Goal: Information Seeking & Learning: Find specific fact

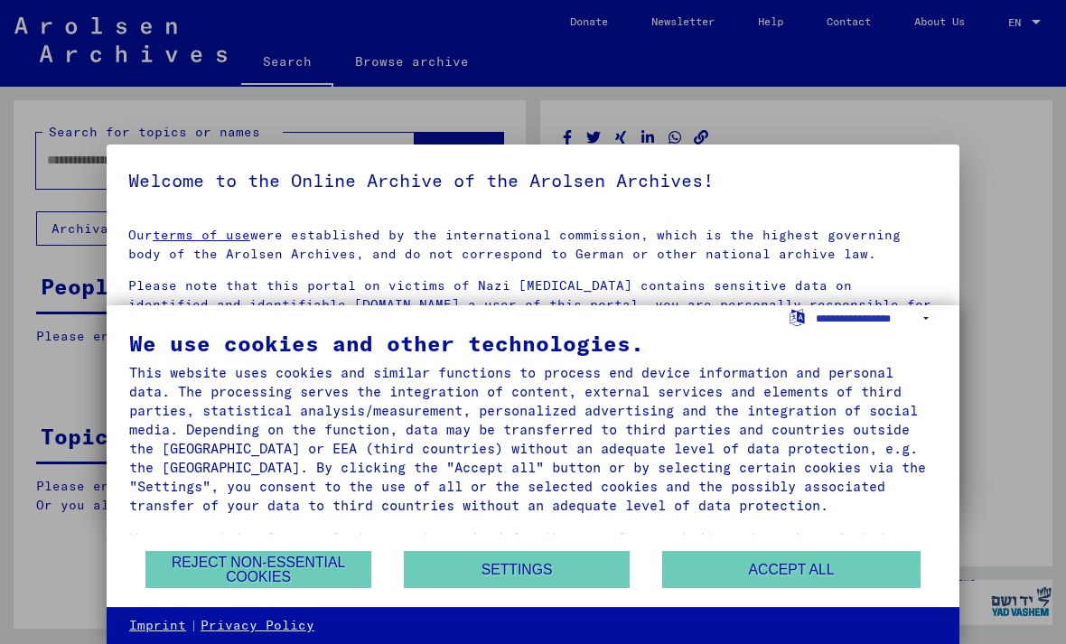
type input "********"
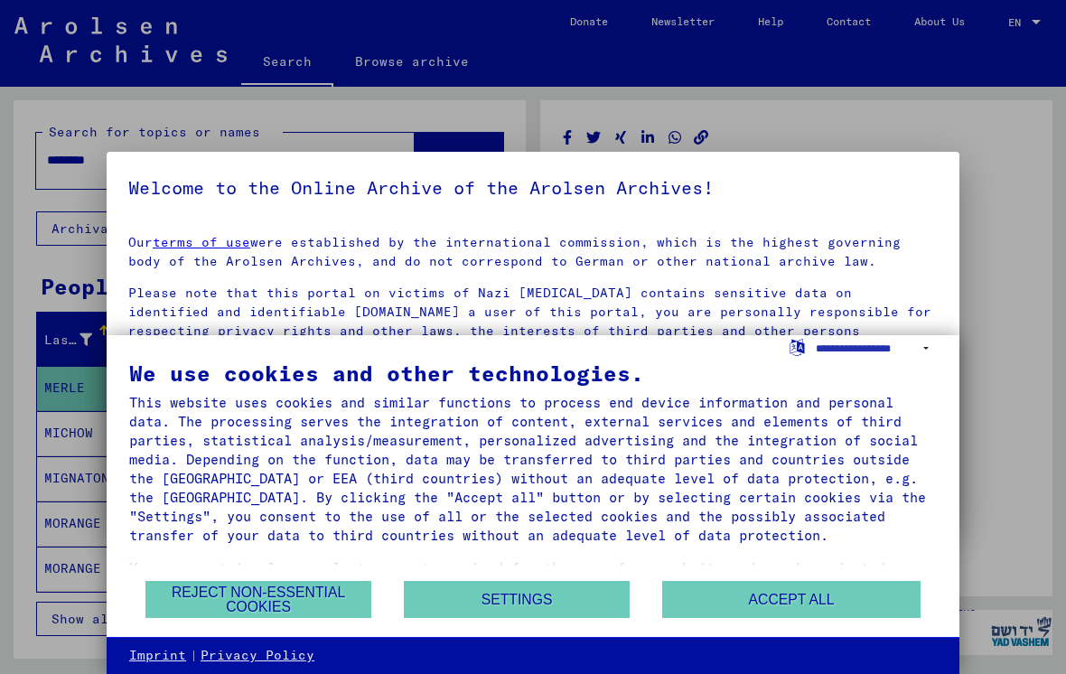
click at [710, 597] on button "Accept all" at bounding box center [791, 599] width 258 height 37
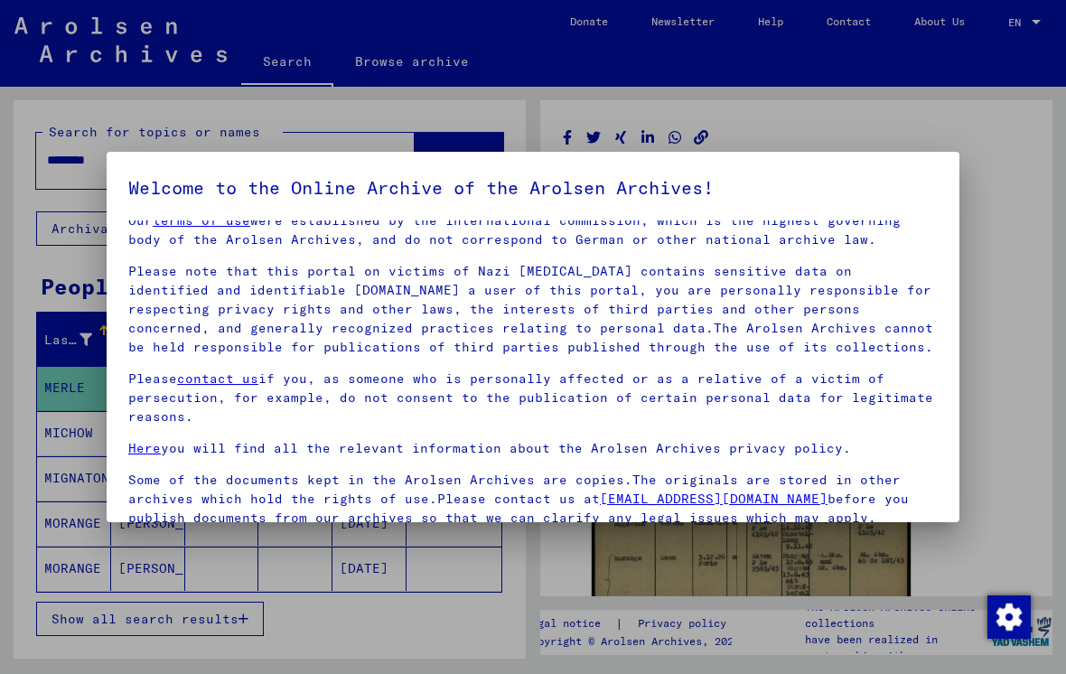
click at [153, 503] on p "Some of the documents kept in the Arolsen Archives are copies.The originals are…" at bounding box center [532, 499] width 809 height 57
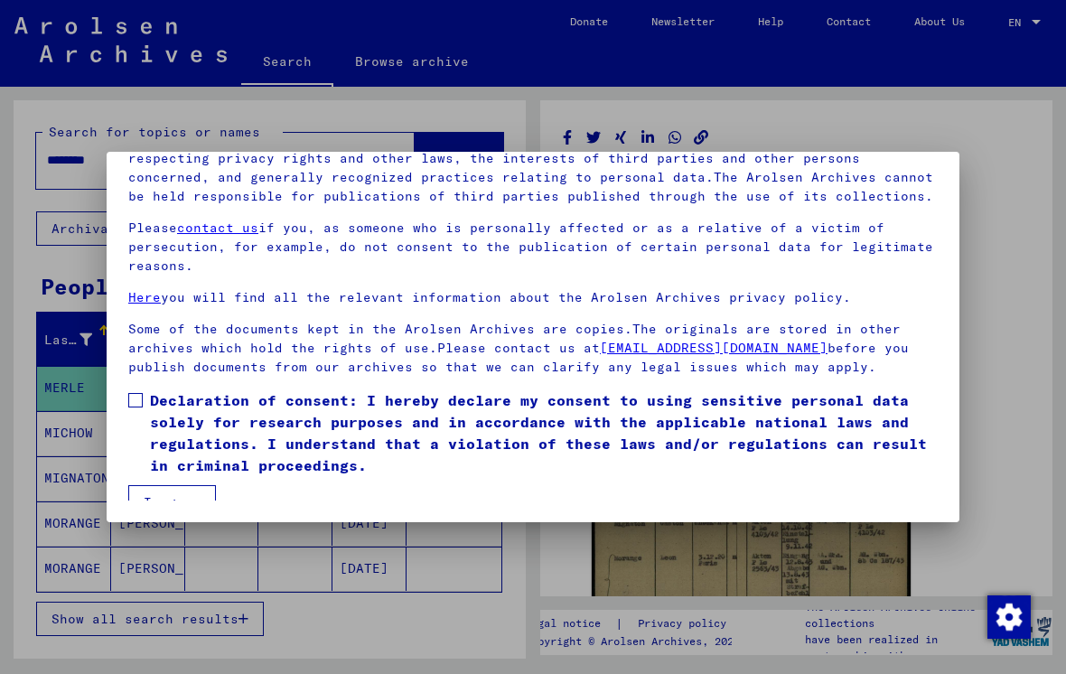
scroll to position [177, 0]
click at [130, 393] on span at bounding box center [135, 400] width 14 height 14
click at [164, 497] on button "I agree" at bounding box center [172, 502] width 88 height 34
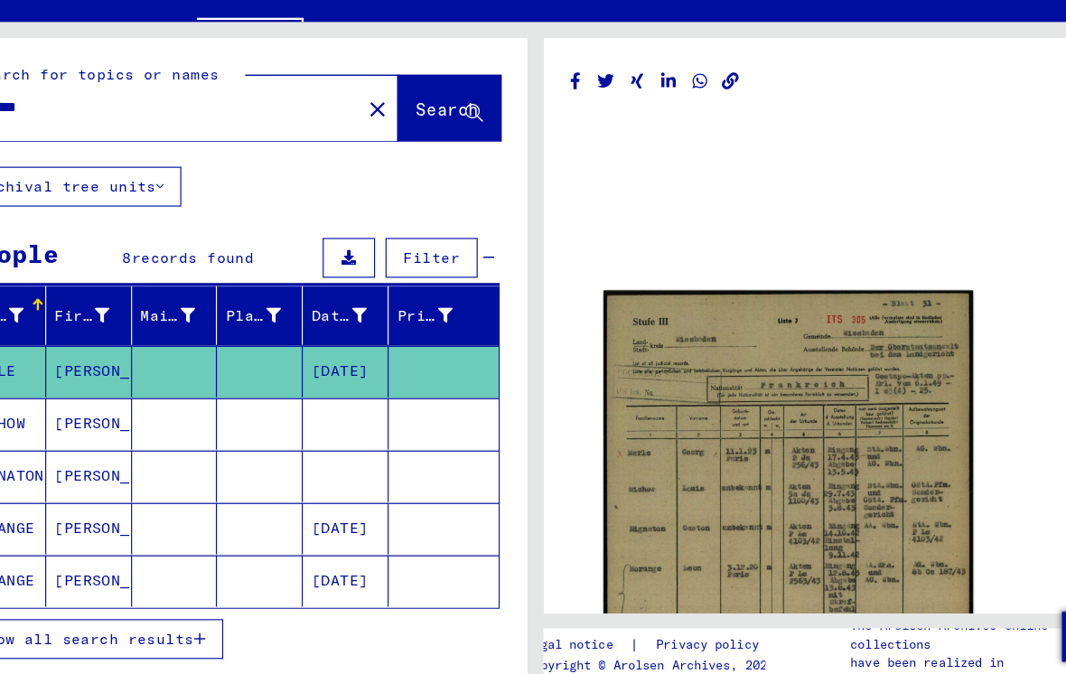
click at [386, 151] on mat-icon "close" at bounding box center [397, 162] width 22 height 22
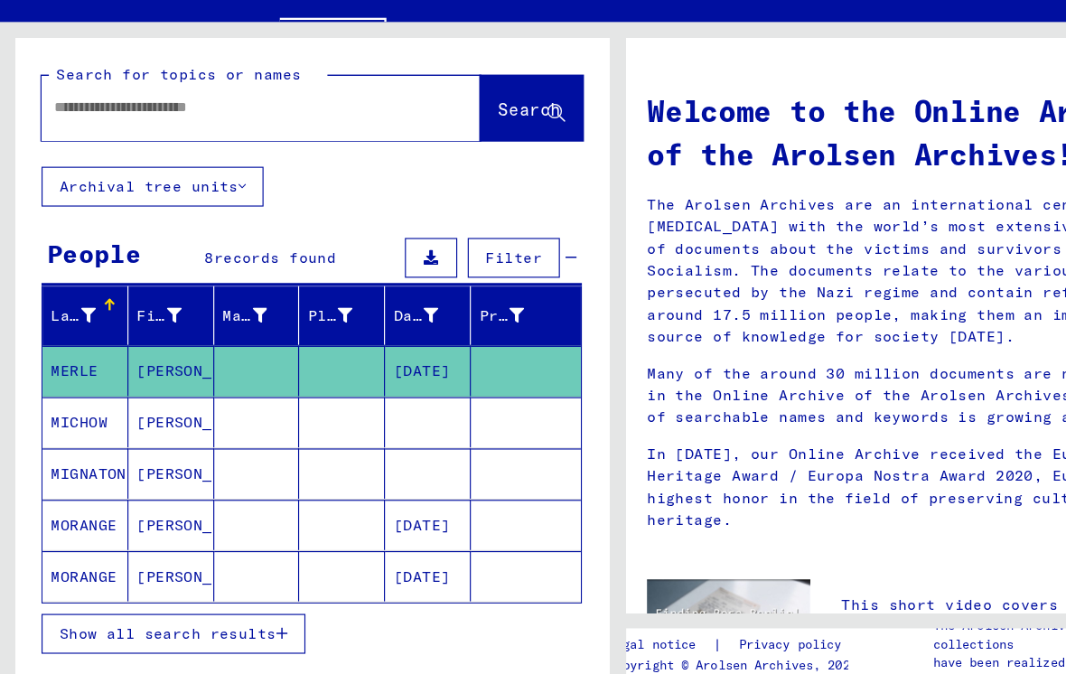
click at [75, 151] on input "text" at bounding box center [203, 160] width 313 height 19
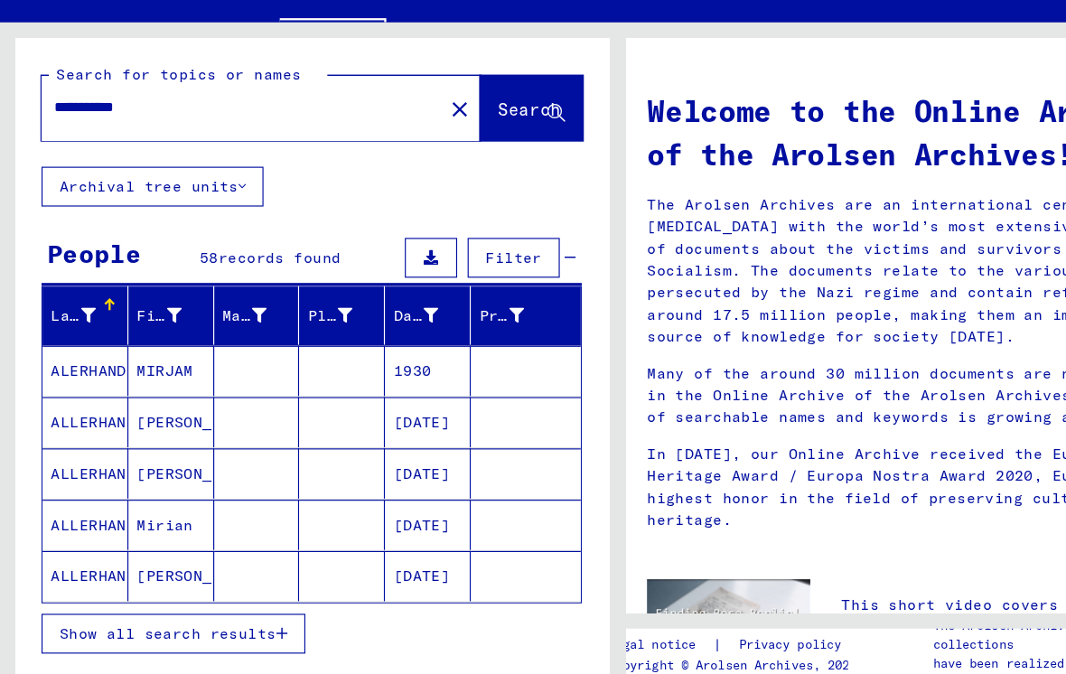
click at [86, 151] on input "**********" at bounding box center [203, 160] width 313 height 19
type input "*"
type input "**********"
click at [71, 333] on icon at bounding box center [76, 339] width 13 height 13
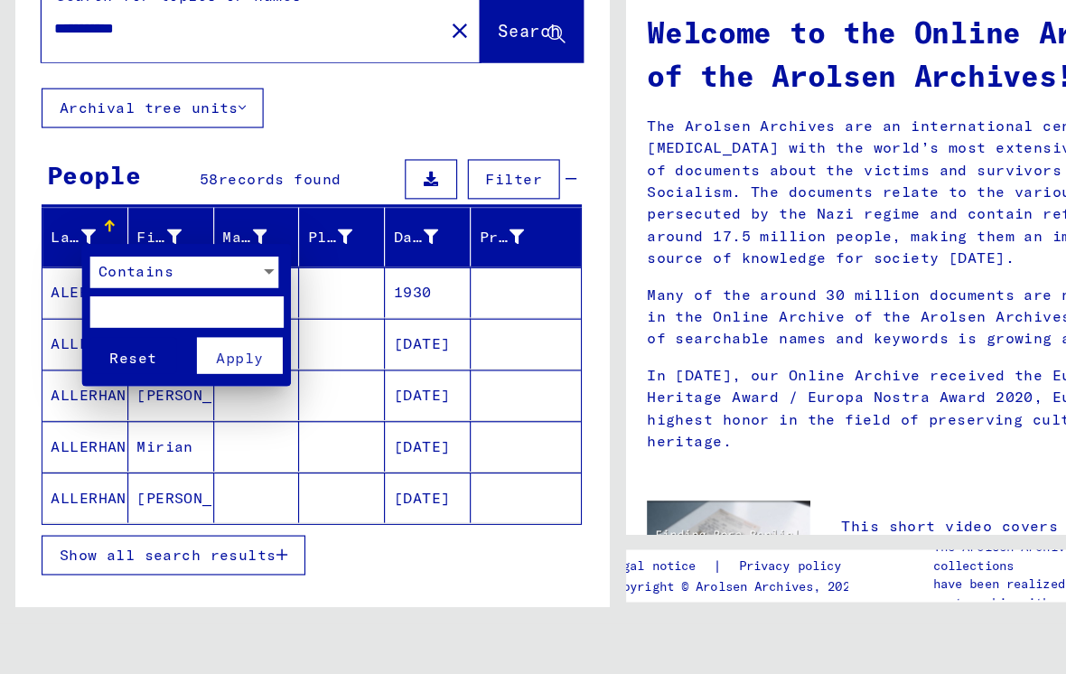
click at [193, 359] on button "Apply" at bounding box center [207, 375] width 75 height 32
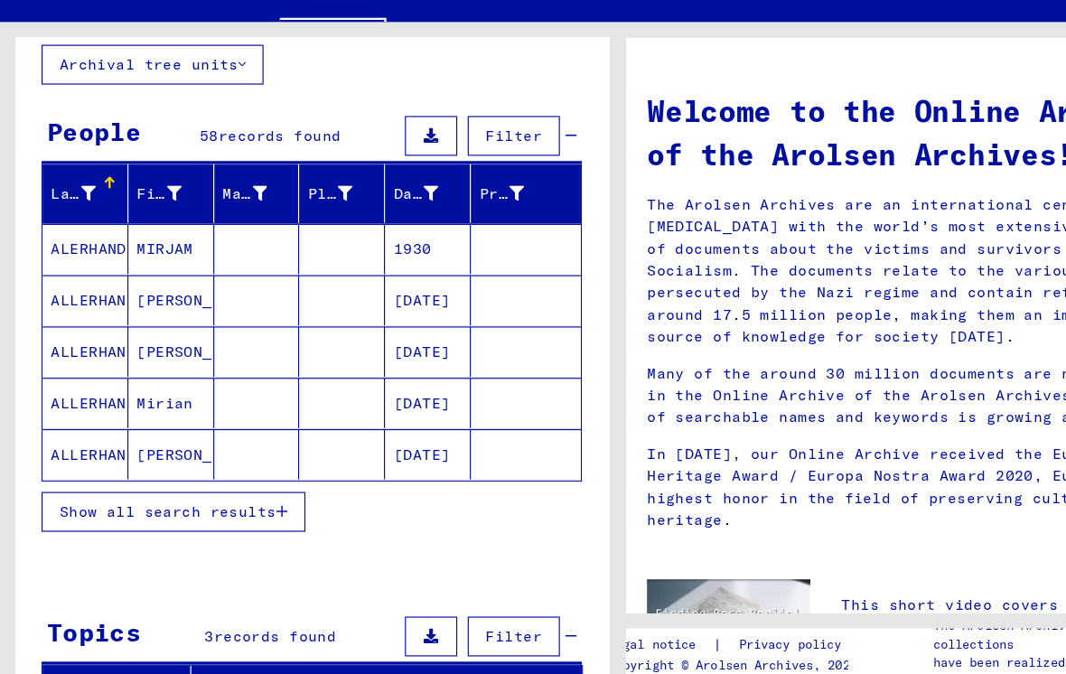
scroll to position [109, 0]
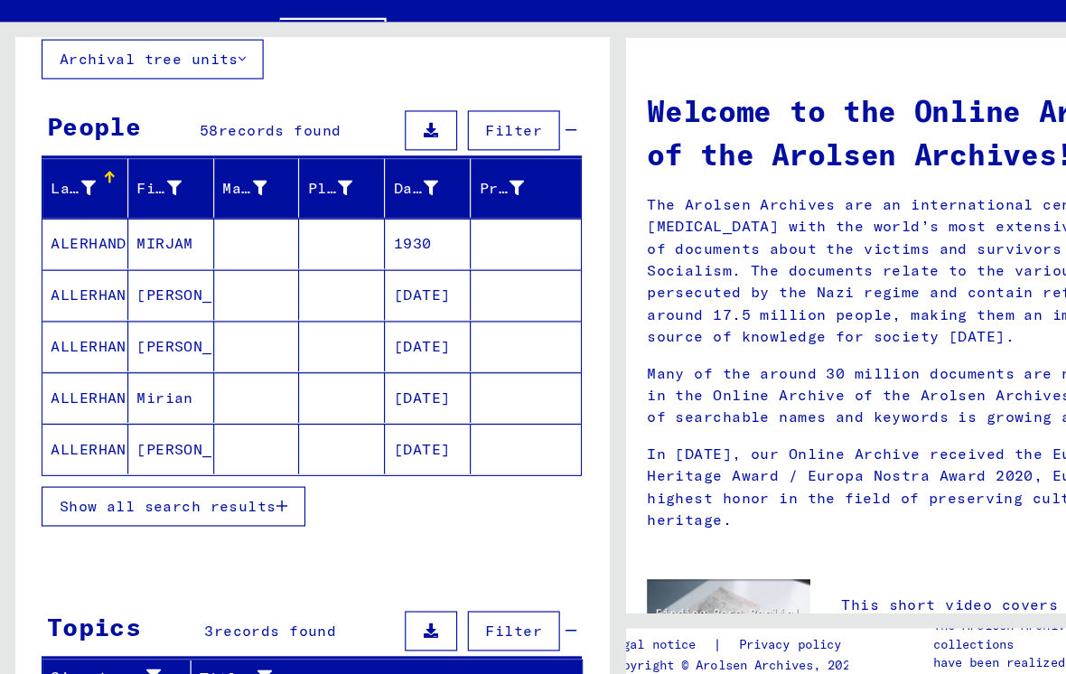
click at [90, 488] on button "Show all search results" at bounding box center [150, 505] width 228 height 34
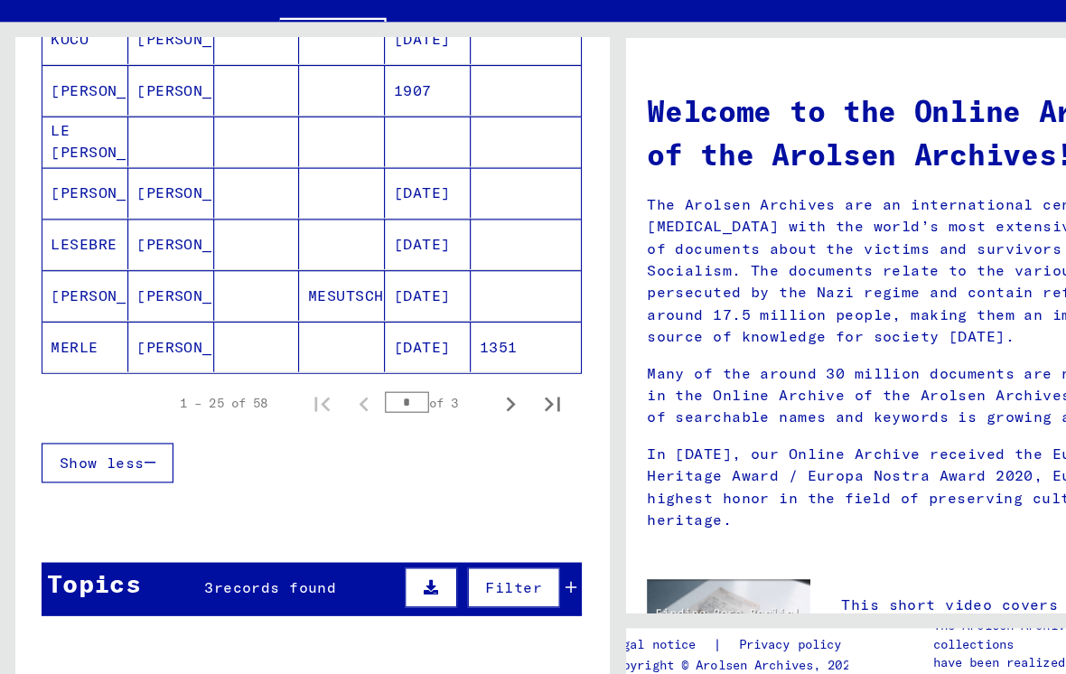
scroll to position [1081, 0]
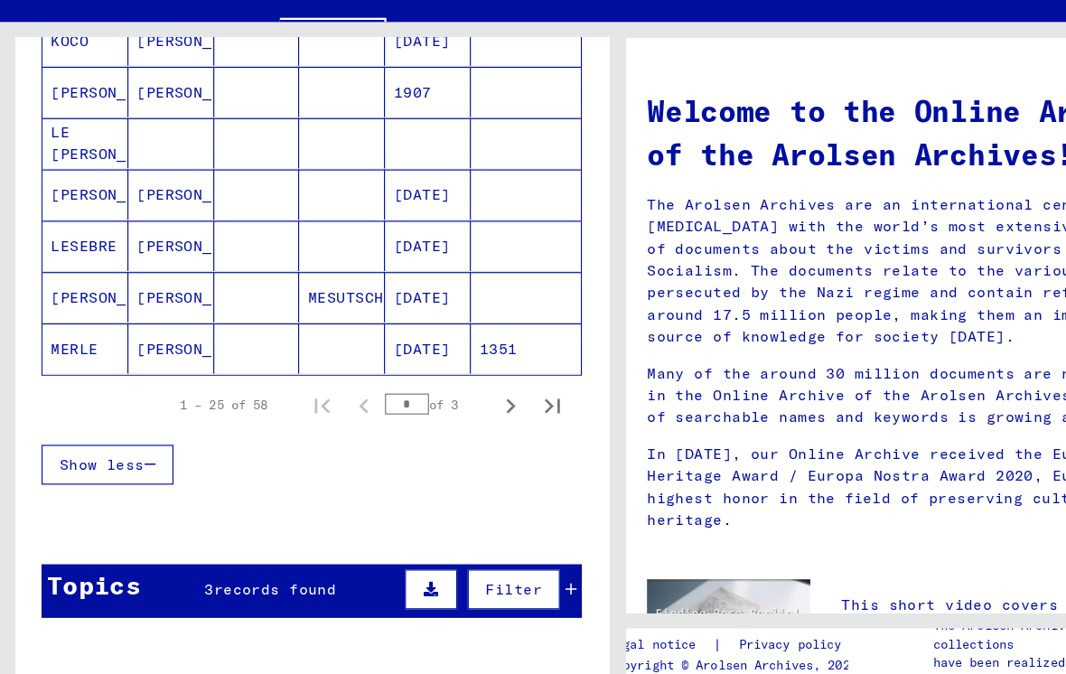
click at [208, 347] on mat-cell at bounding box center [222, 368] width 74 height 43
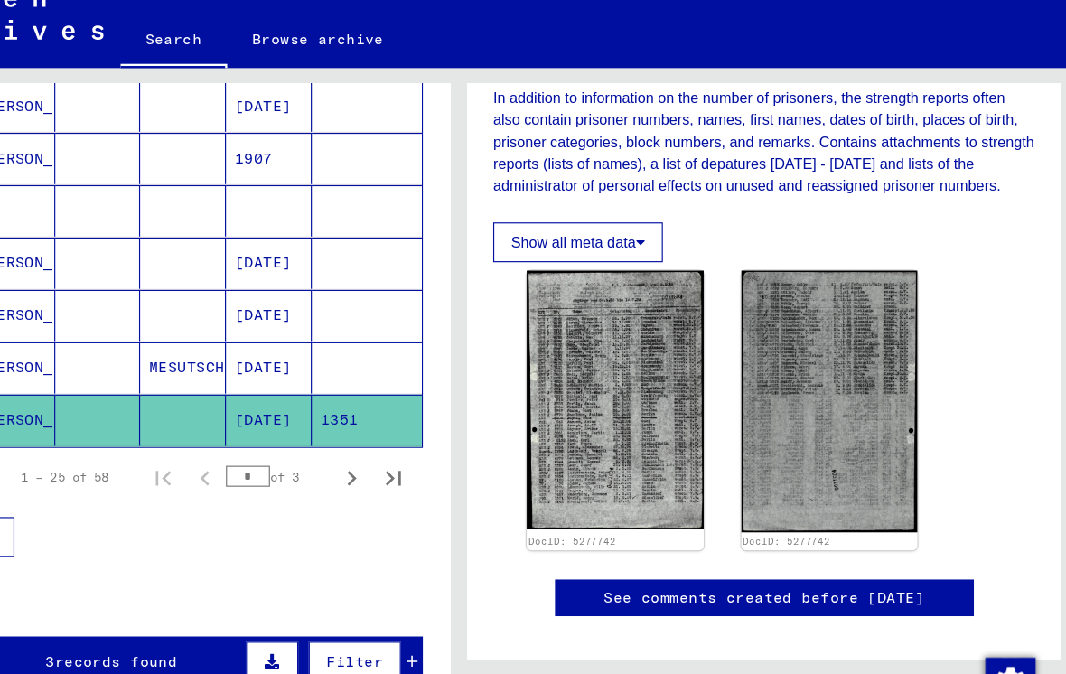
scroll to position [360, 0]
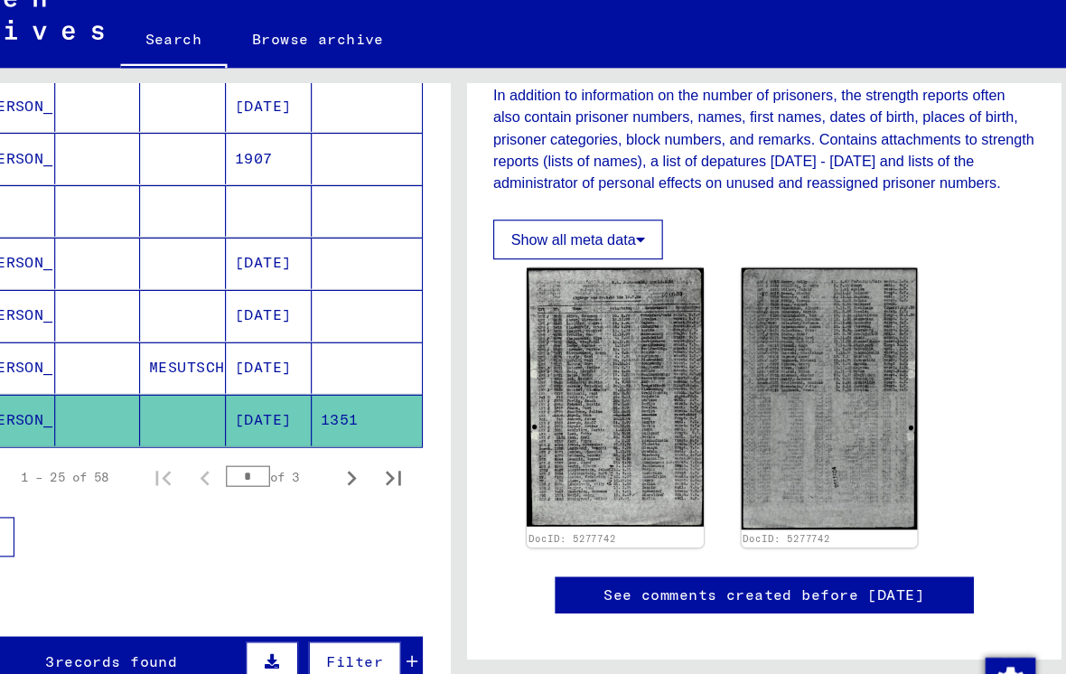
click at [592, 413] on img at bounding box center [668, 370] width 153 height 223
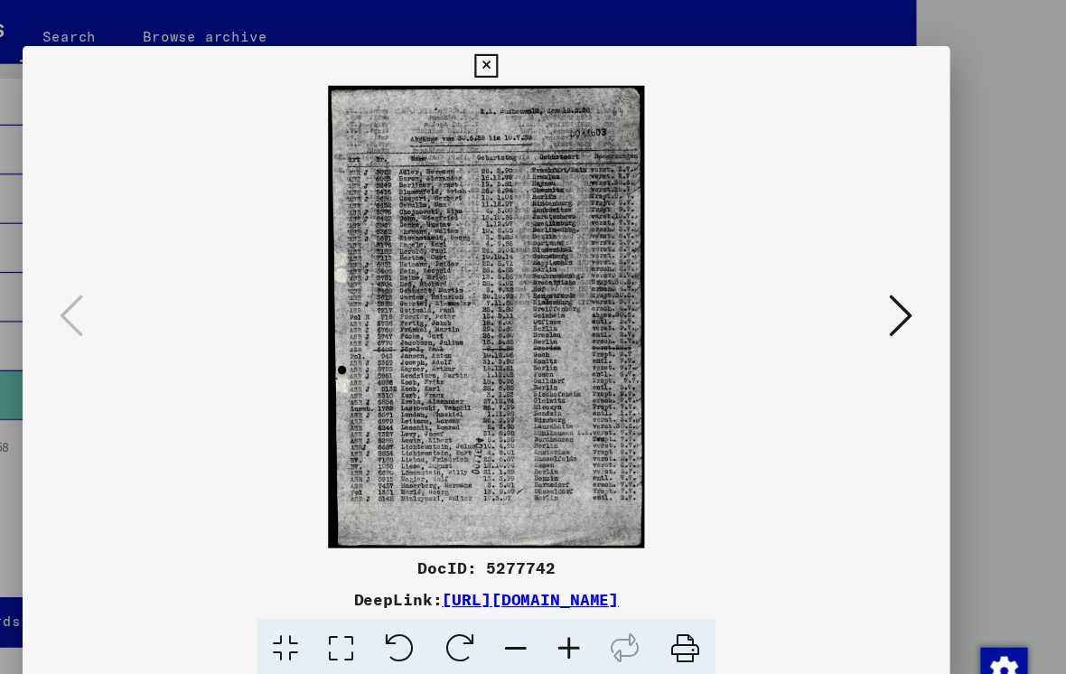
click at [898, 316] on button at bounding box center [914, 291] width 33 height 51
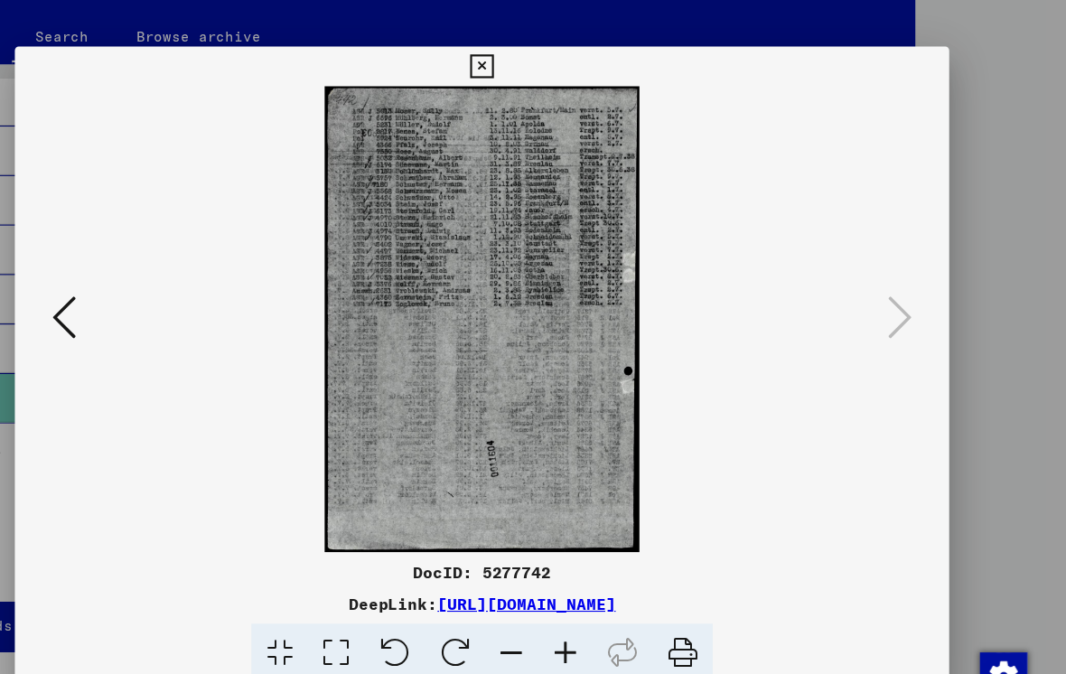
click at [543, 63] on icon at bounding box center [532, 61] width 21 height 22
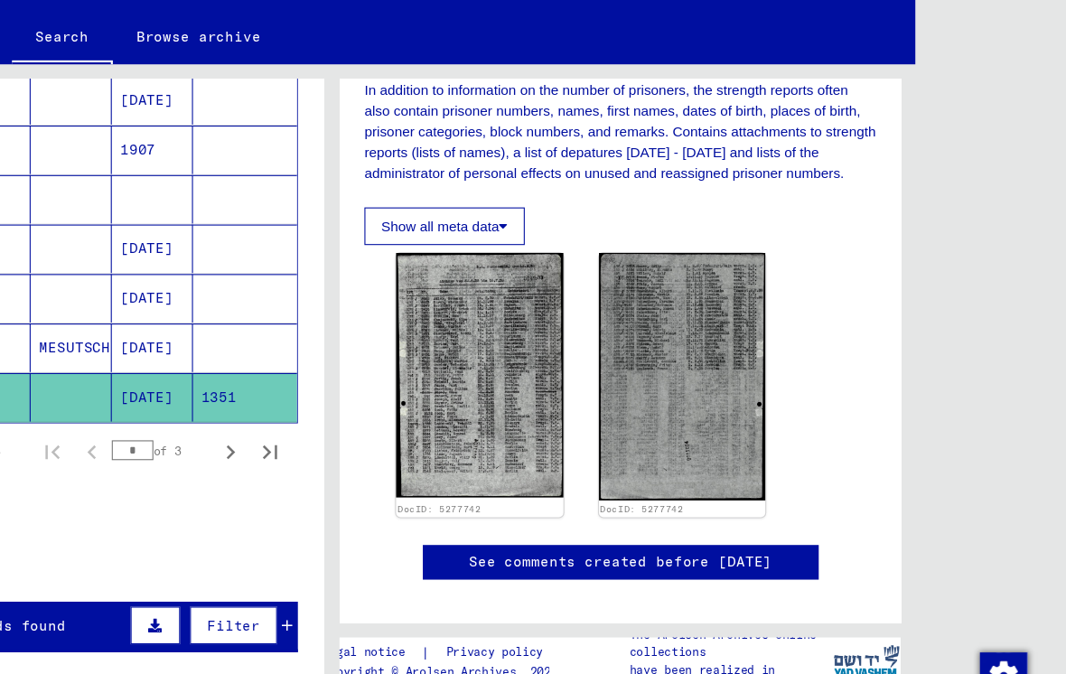
scroll to position [0, 0]
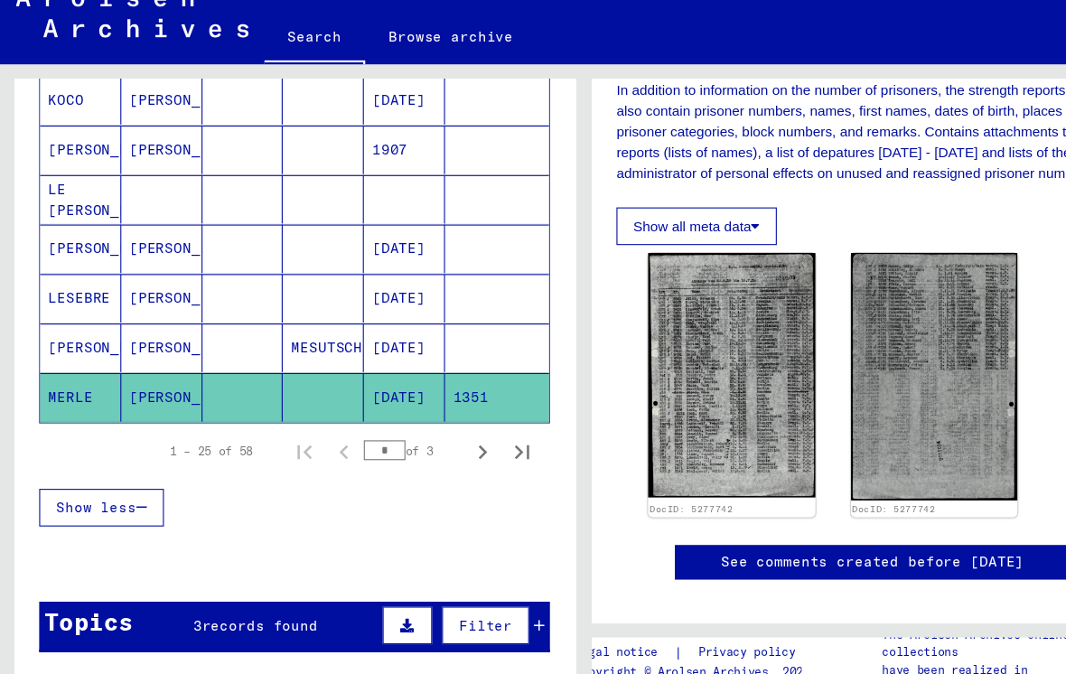
click at [434, 428] on icon "Next page" at bounding box center [440, 440] width 25 height 25
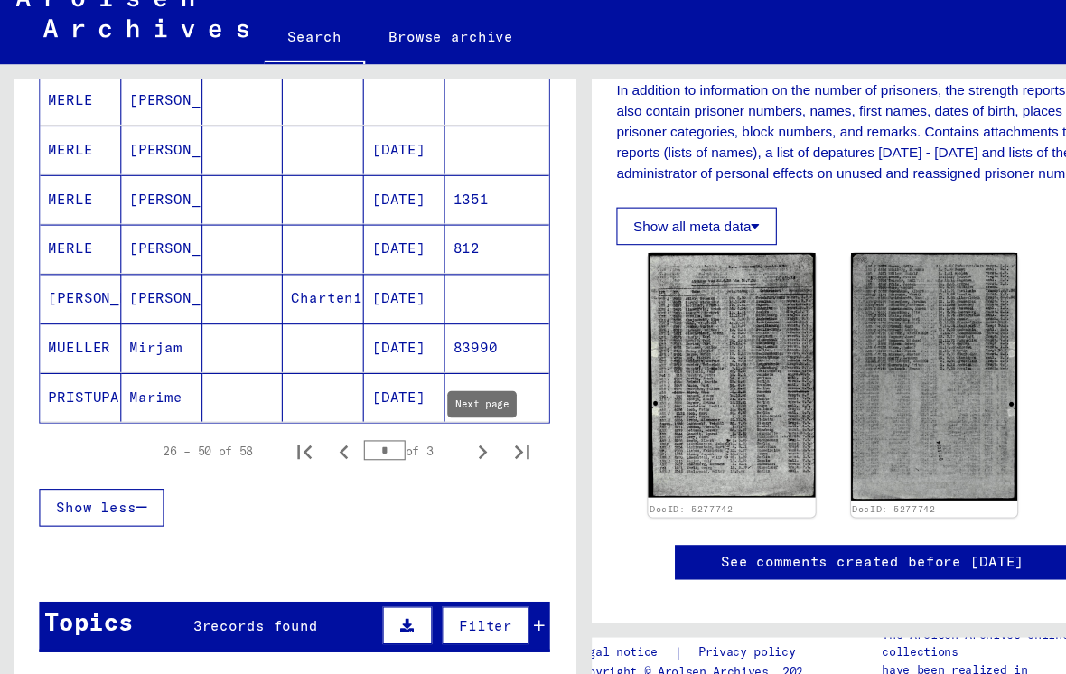
click at [230, 201] on mat-cell at bounding box center [222, 210] width 74 height 44
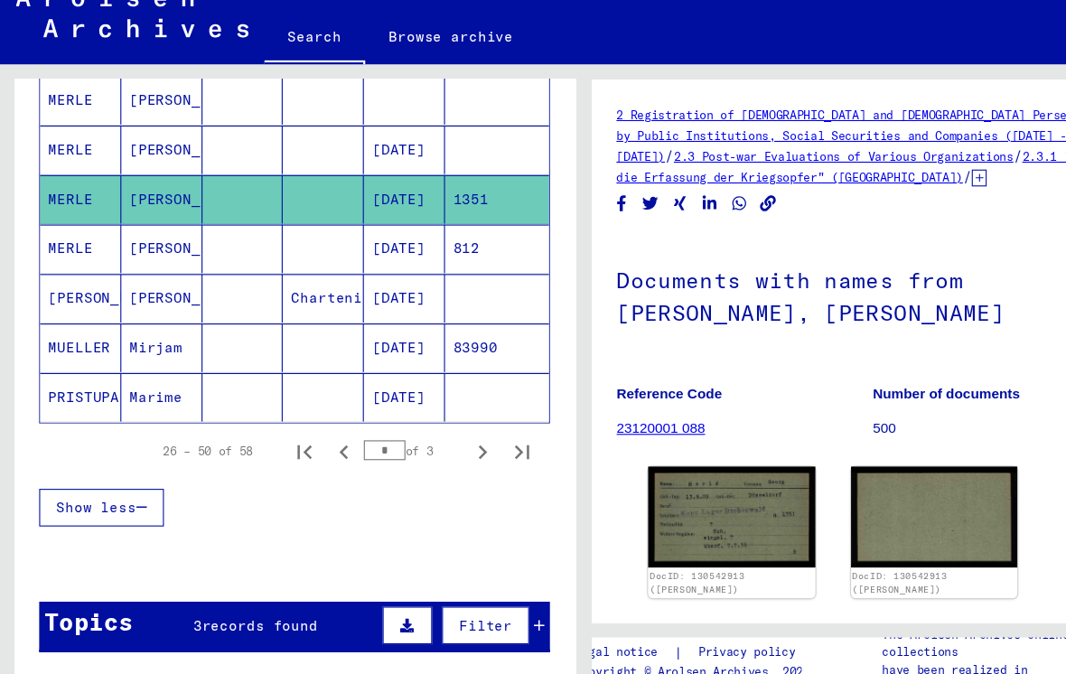
click at [208, 233] on mat-cell at bounding box center [222, 255] width 74 height 44
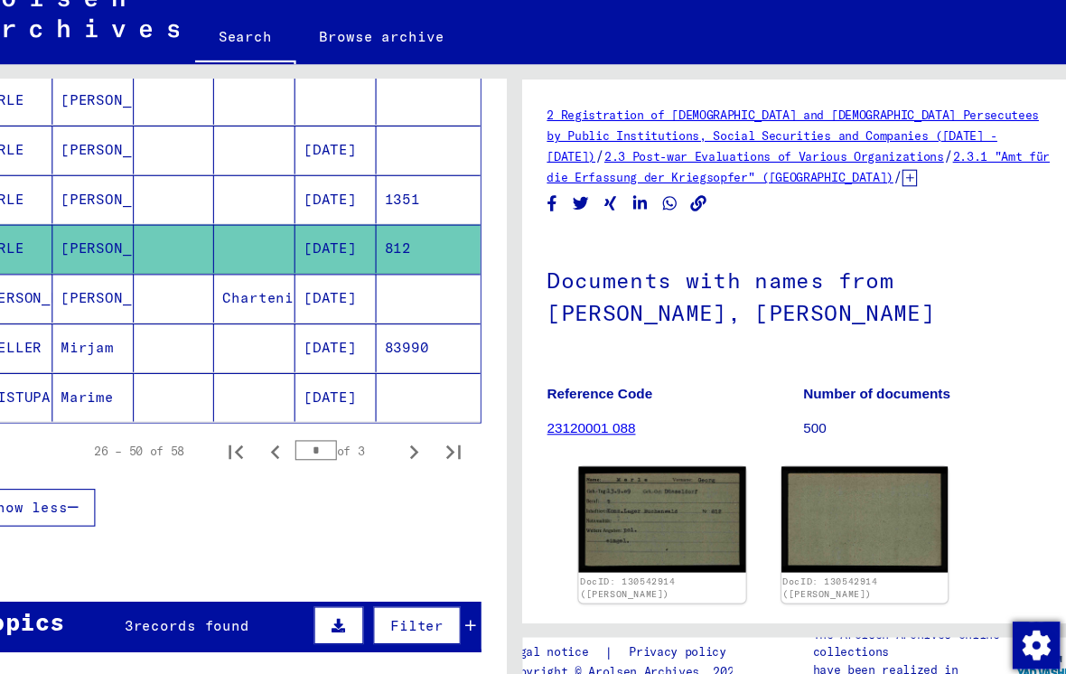
click at [185, 194] on mat-cell at bounding box center [222, 210] width 74 height 44
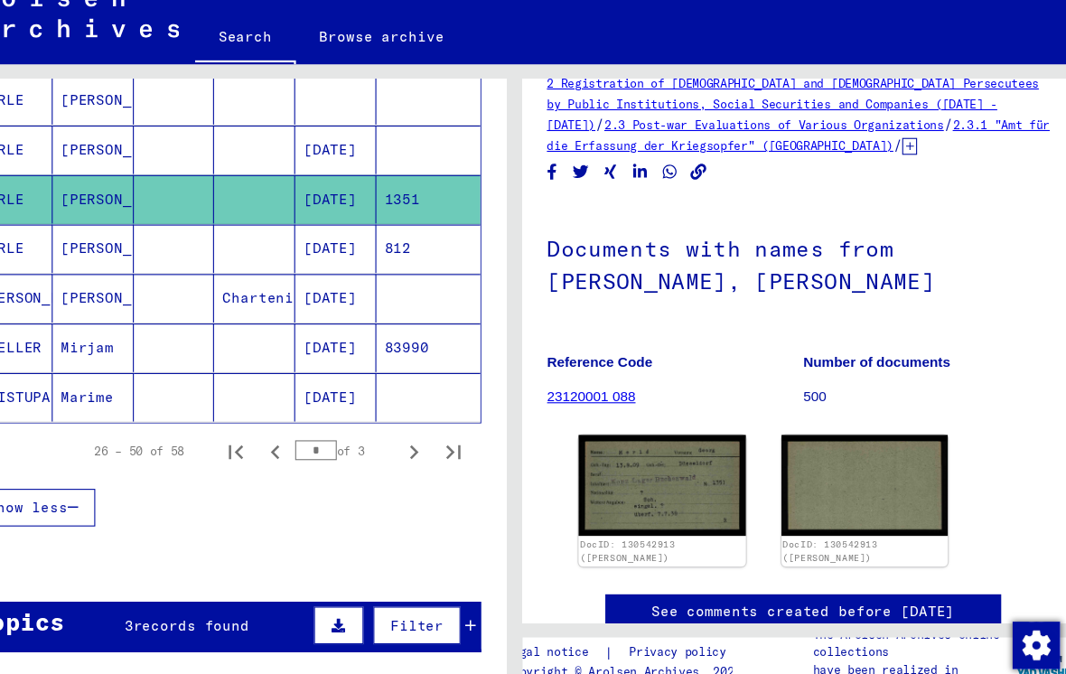
scroll to position [30, 0]
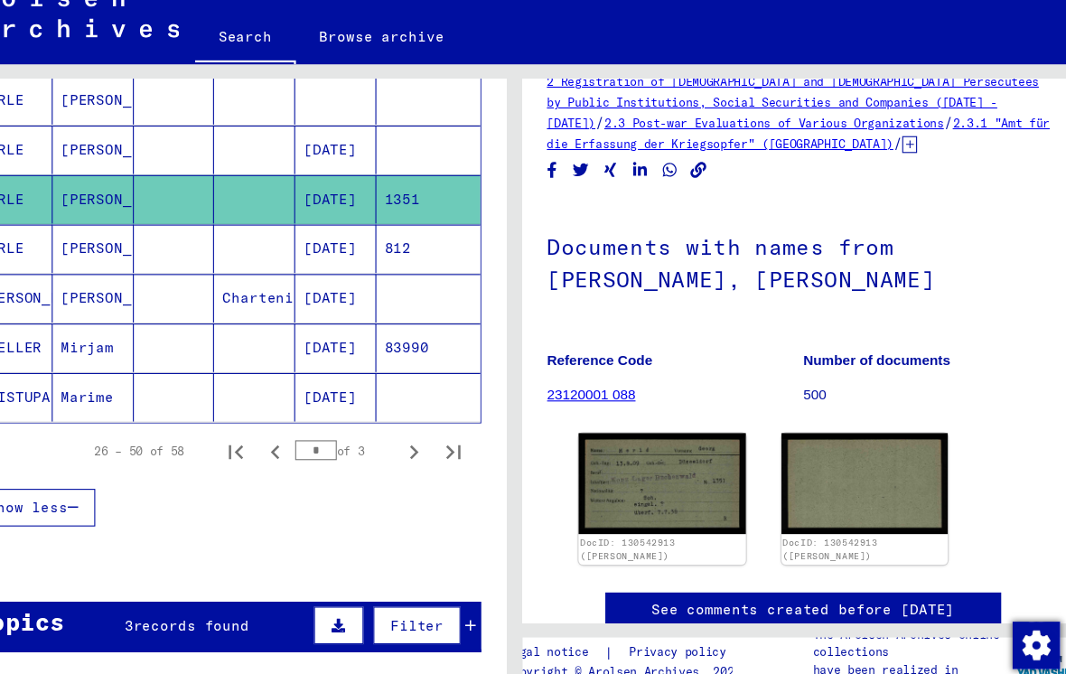
click at [592, 473] on img at bounding box center [668, 470] width 153 height 92
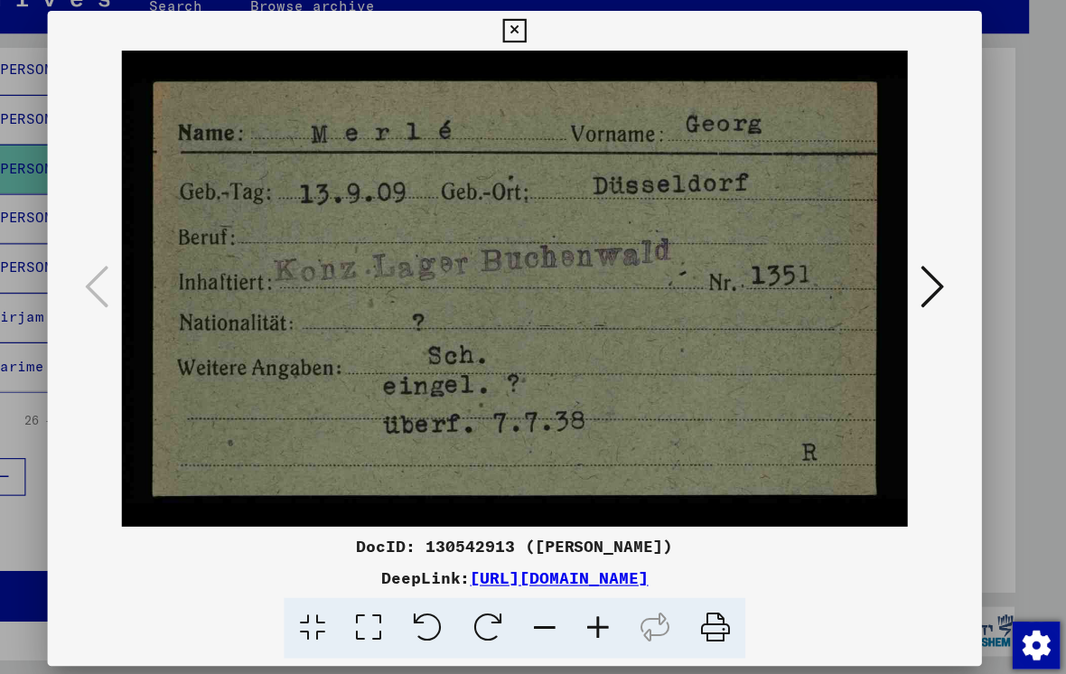
click at [898, 266] on button at bounding box center [914, 291] width 33 height 51
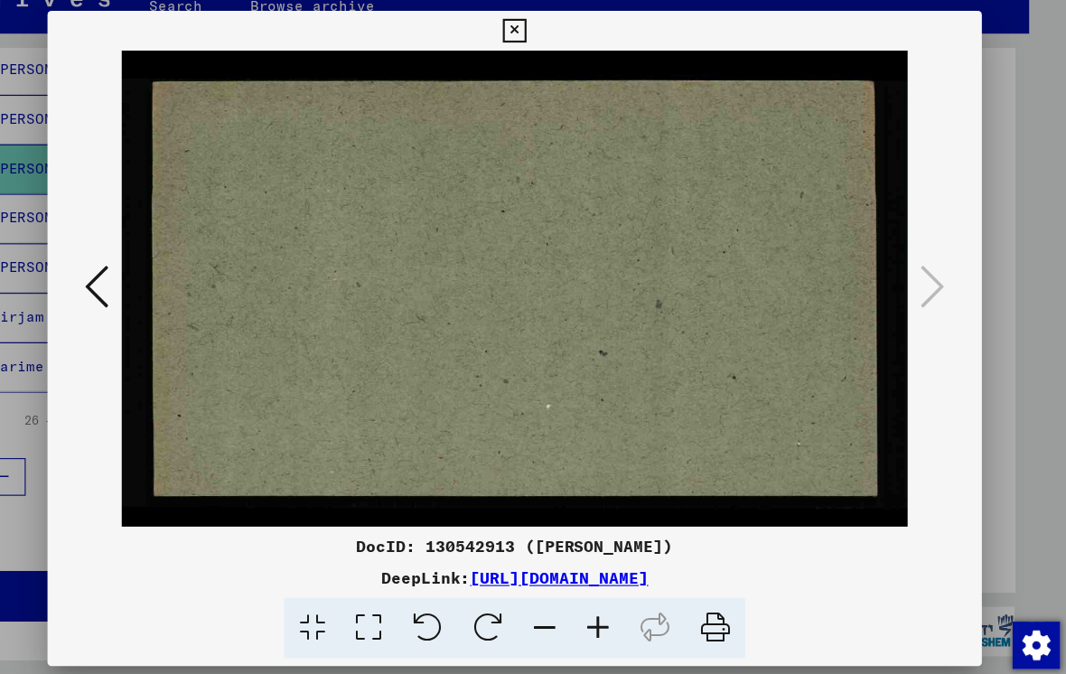
click at [870, 279] on div at bounding box center [533, 291] width 853 height 435
click at [141, 275] on icon at bounding box center [152, 289] width 22 height 43
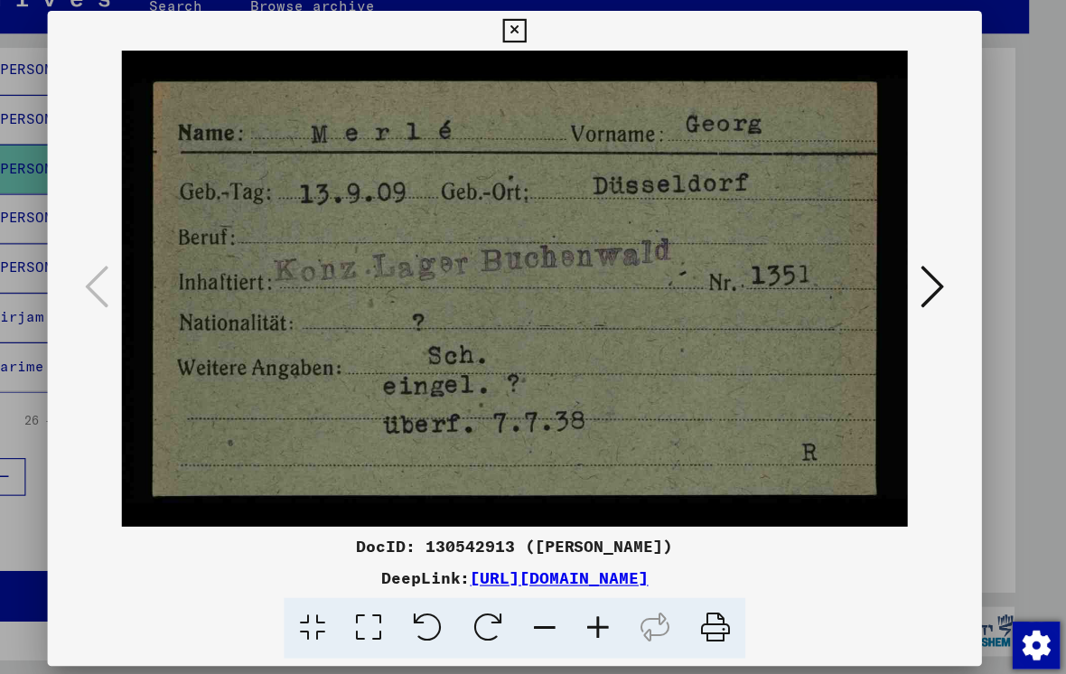
click at [921, 230] on div at bounding box center [533, 337] width 1066 height 674
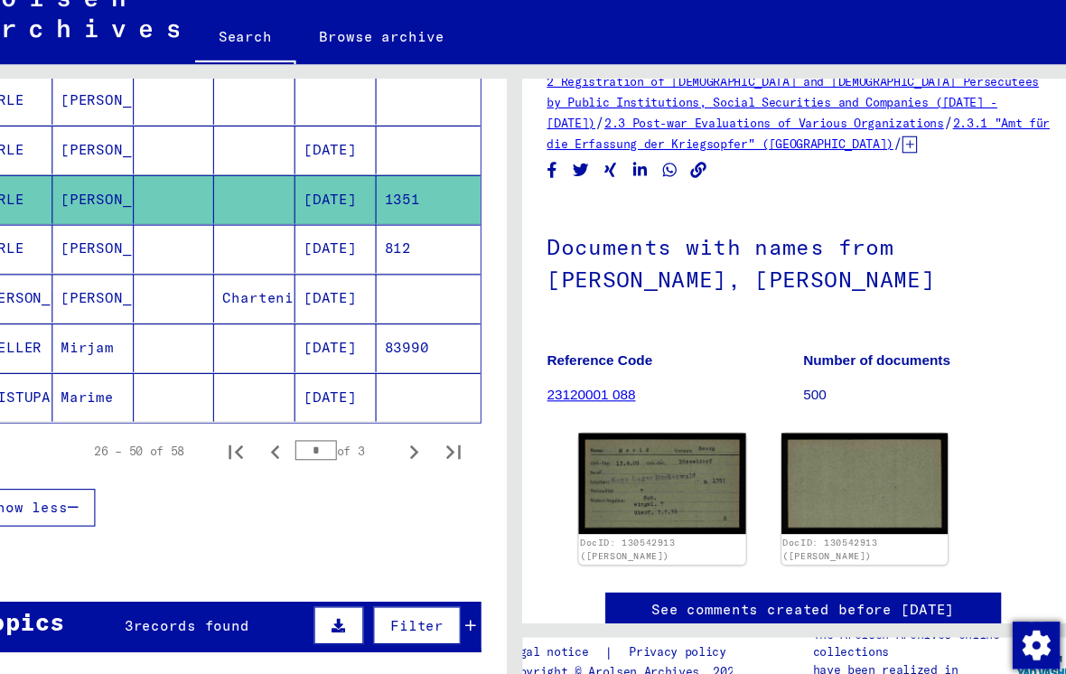
click at [185, 239] on mat-cell at bounding box center [222, 255] width 74 height 44
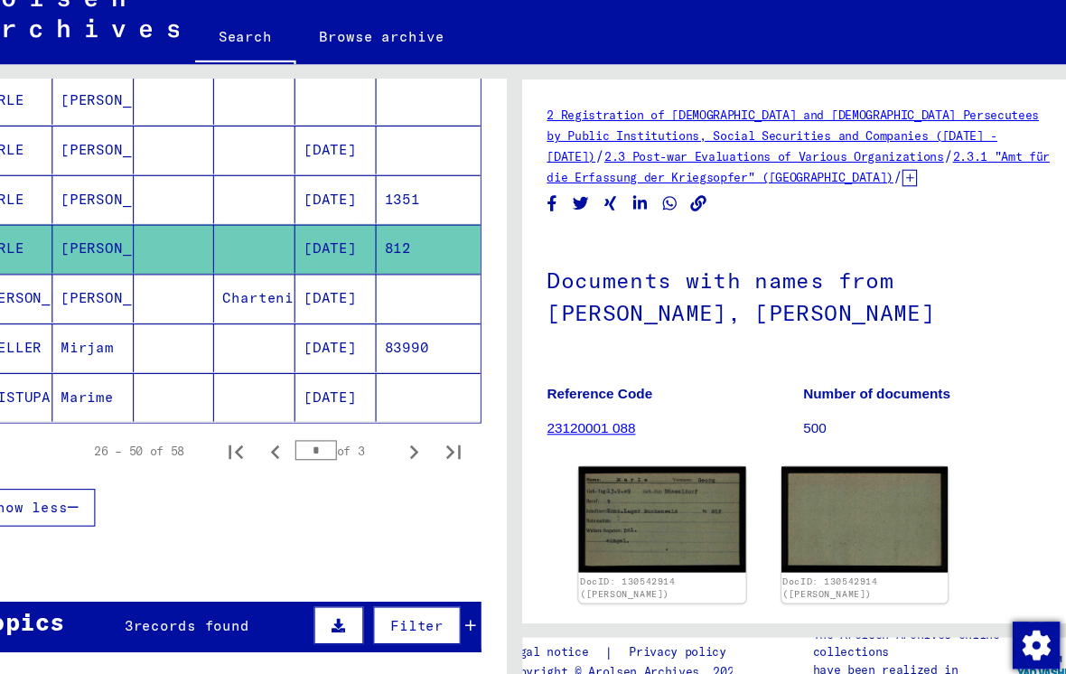
click at [592, 481] on img at bounding box center [668, 501] width 153 height 97
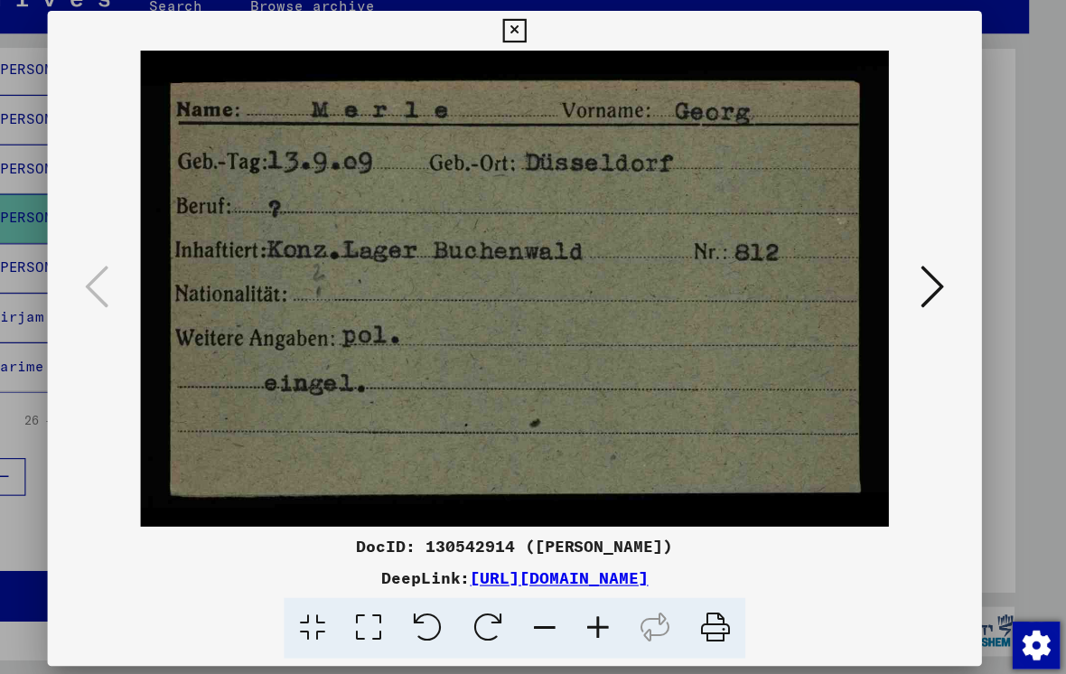
click at [898, 266] on button at bounding box center [914, 291] width 33 height 51
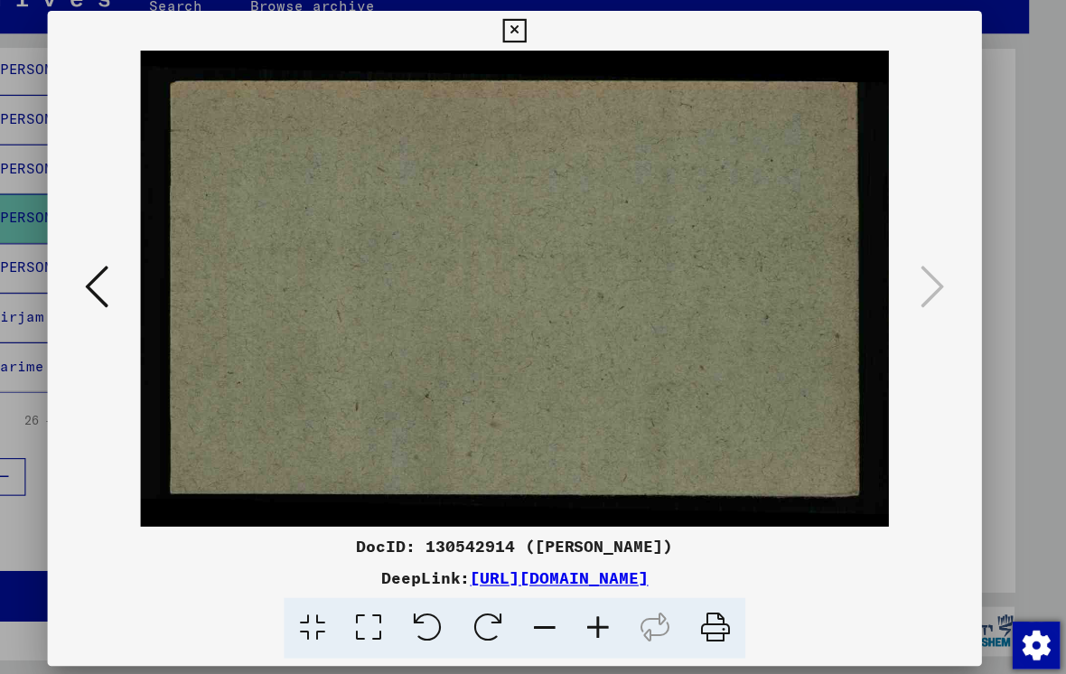
click at [868, 266] on div at bounding box center [533, 291] width 853 height 435
click at [141, 268] on icon at bounding box center [152, 289] width 22 height 43
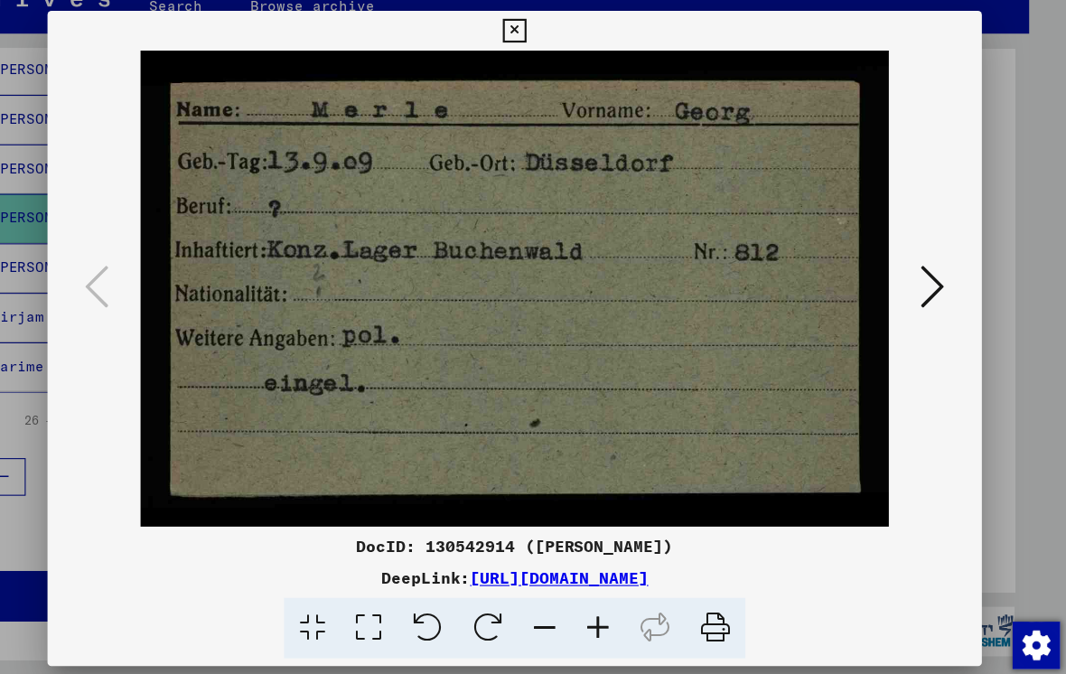
click at [930, 215] on div at bounding box center [533, 337] width 1066 height 674
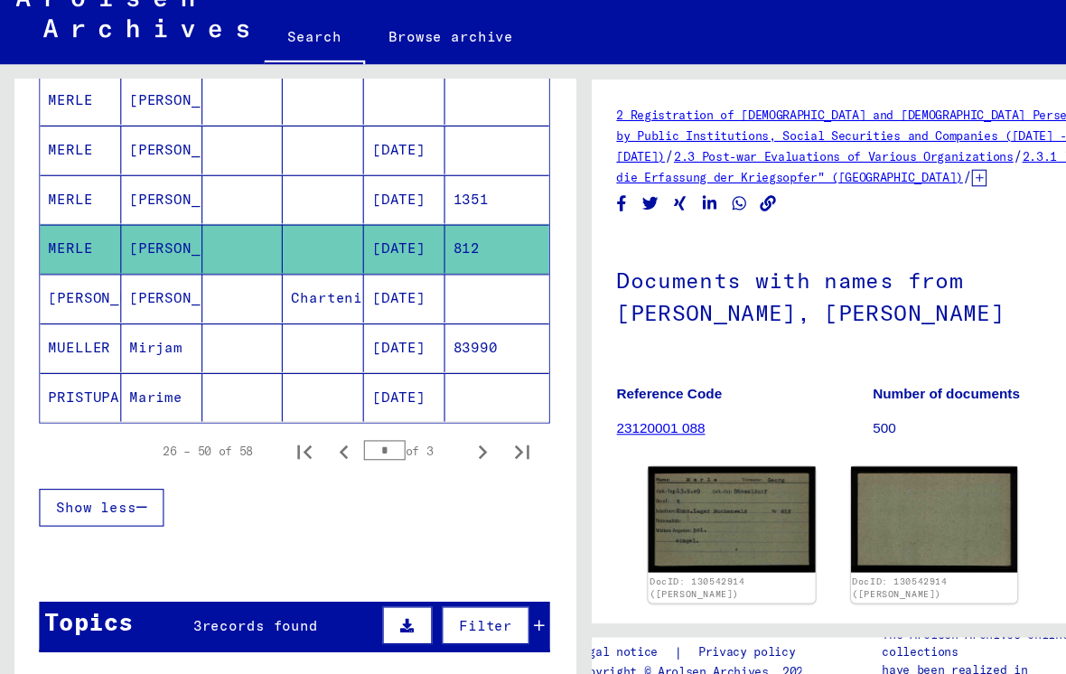
click at [438, 428] on icon "Next page" at bounding box center [440, 440] width 25 height 25
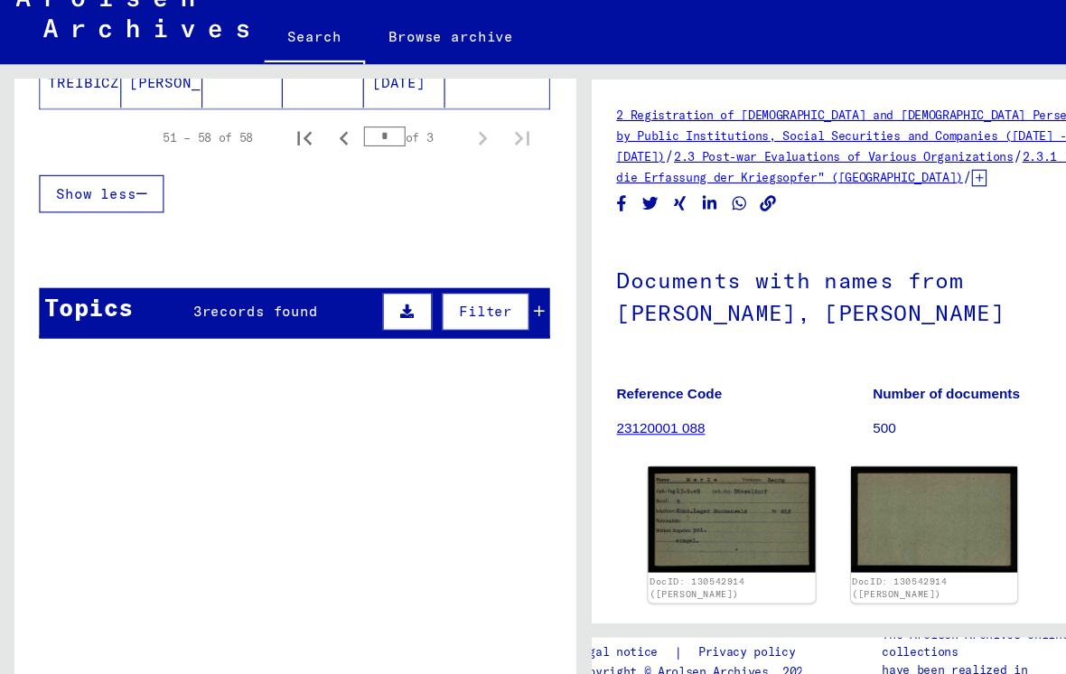
scroll to position [571, 0]
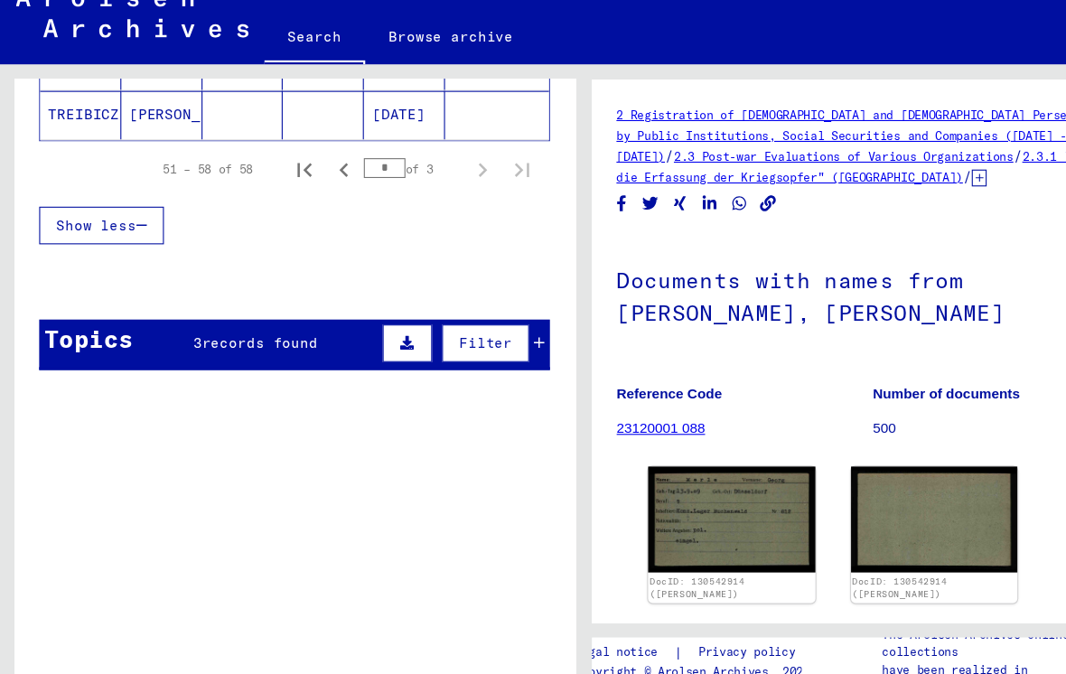
click at [318, 171] on icon "Previous page" at bounding box center [314, 183] width 25 height 25
type input "*"
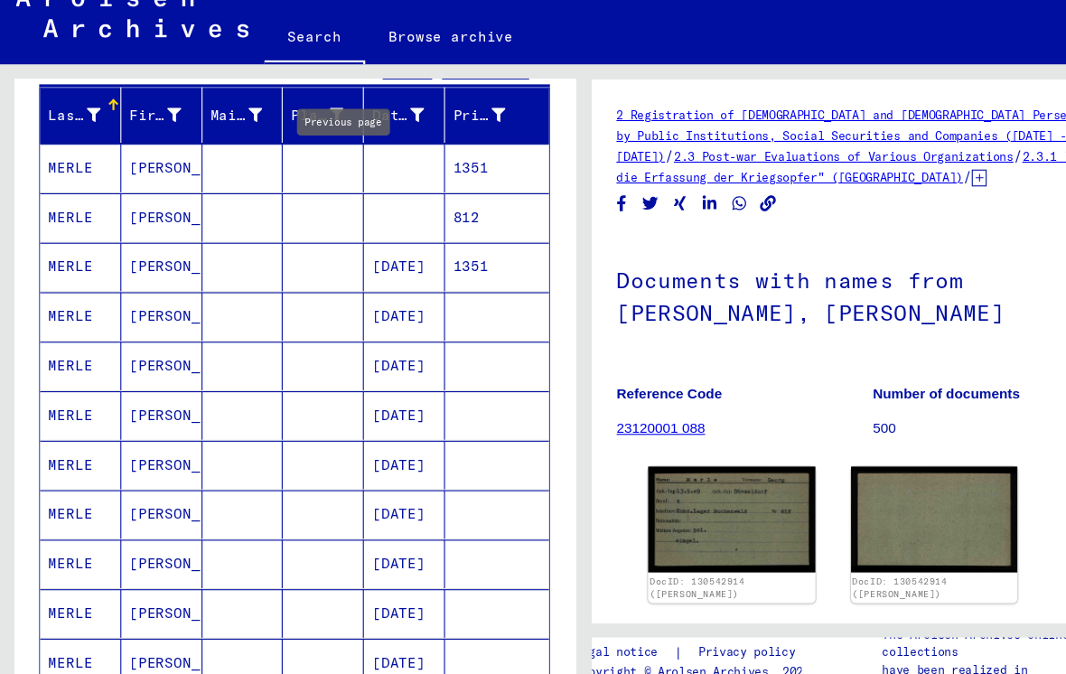
scroll to position [209, 0]
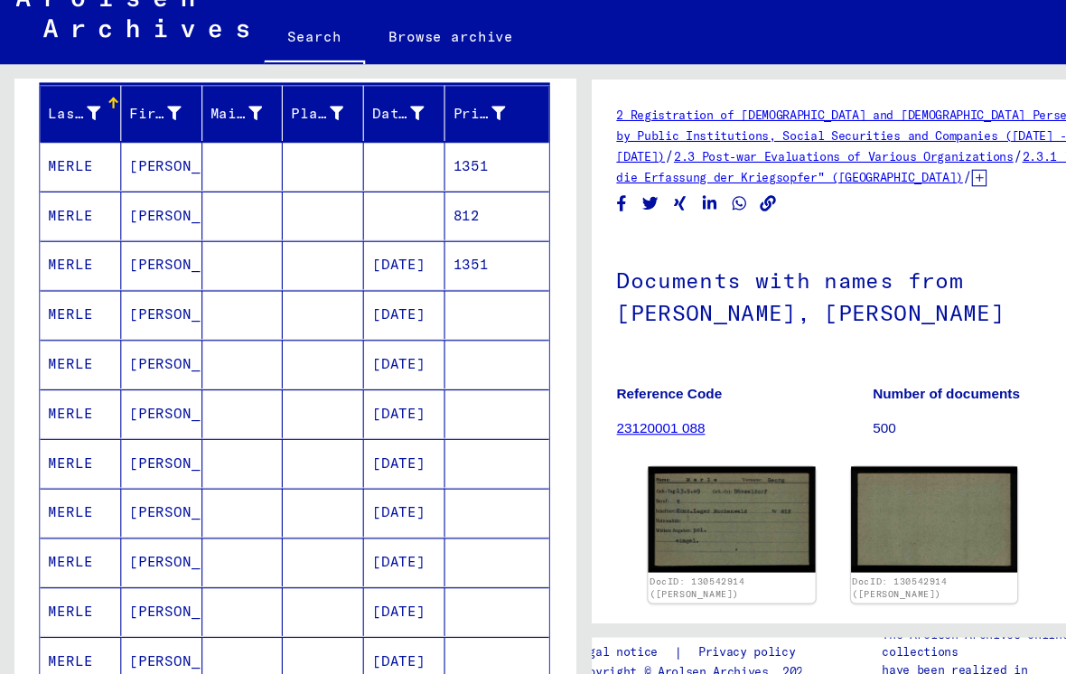
click at [251, 248] on mat-cell at bounding box center [222, 270] width 74 height 44
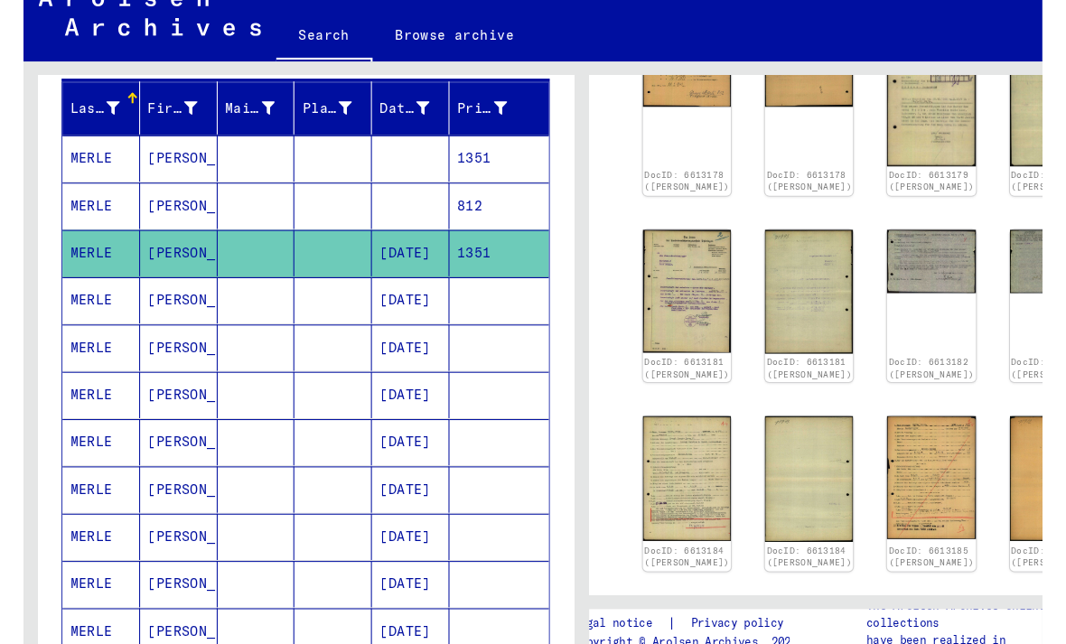
scroll to position [823, 0]
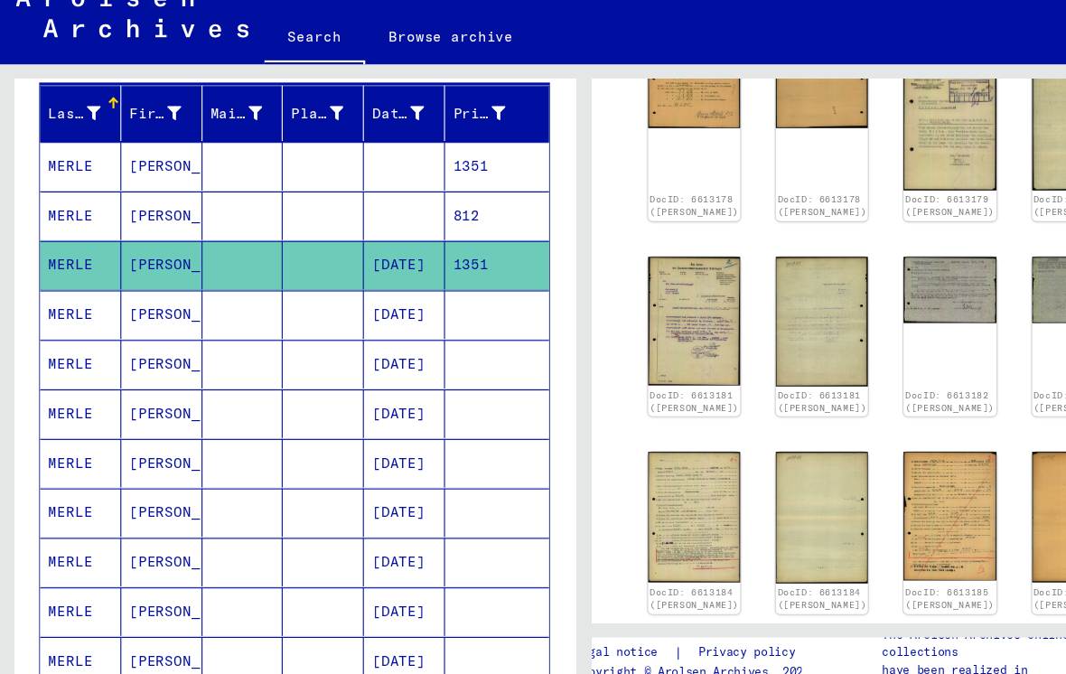
click at [708, 621] on img at bounding box center [750, 672] width 84 height 103
